Goal: Navigation & Orientation: Find specific page/section

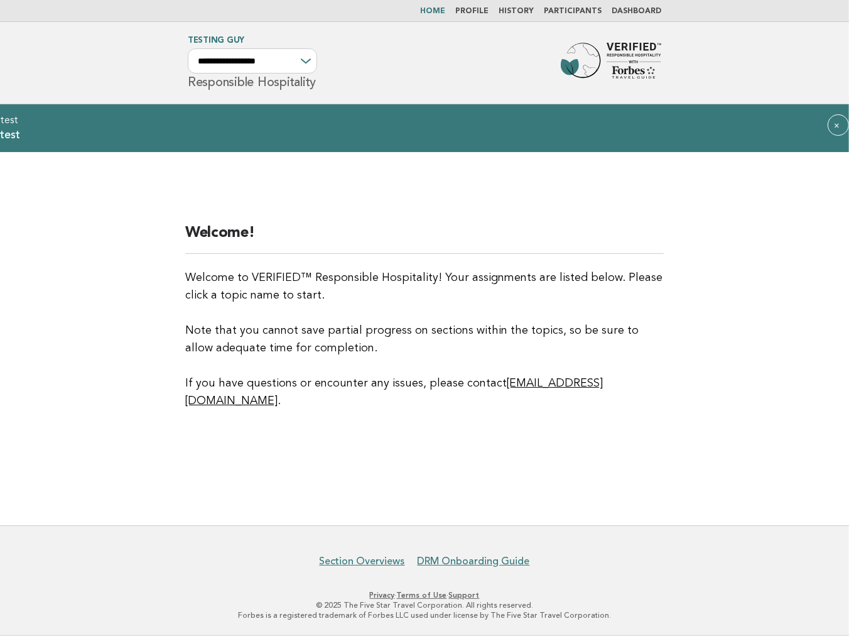
click at [97, 228] on main "Welcome! Welcome to VERIFIED™ Responsible Hospitality! Your assignments are lis…" at bounding box center [424, 338] width 849 height 373
click at [133, 231] on main "Welcome! Welcome to VERIFIED™ Responsible Hospitality! Your assignments are lis…" at bounding box center [424, 338] width 849 height 373
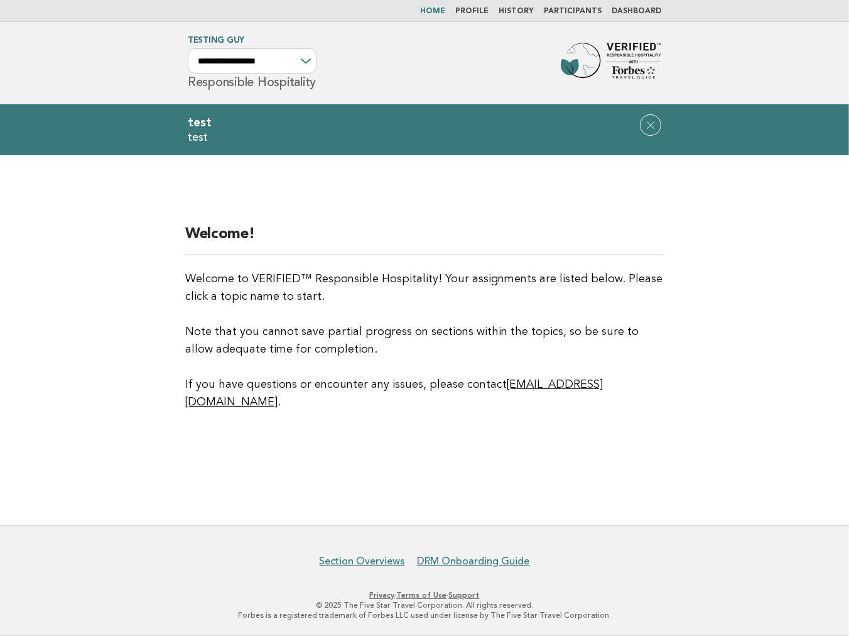
click at [683, 278] on main "Welcome! Welcome to VERIFIED™ Responsible Hospitality! Your assignments are lis…" at bounding box center [424, 340] width 849 height 370
click at [591, 245] on h2 "Welcome!" at bounding box center [424, 239] width 479 height 31
